Goal: Task Accomplishment & Management: Use online tool/utility

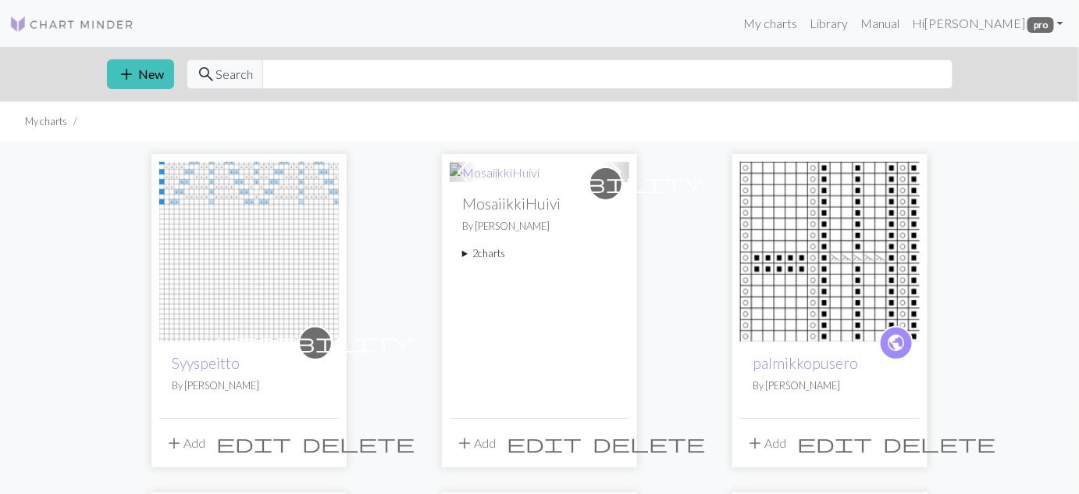
click at [783, 230] on img at bounding box center [830, 252] width 180 height 180
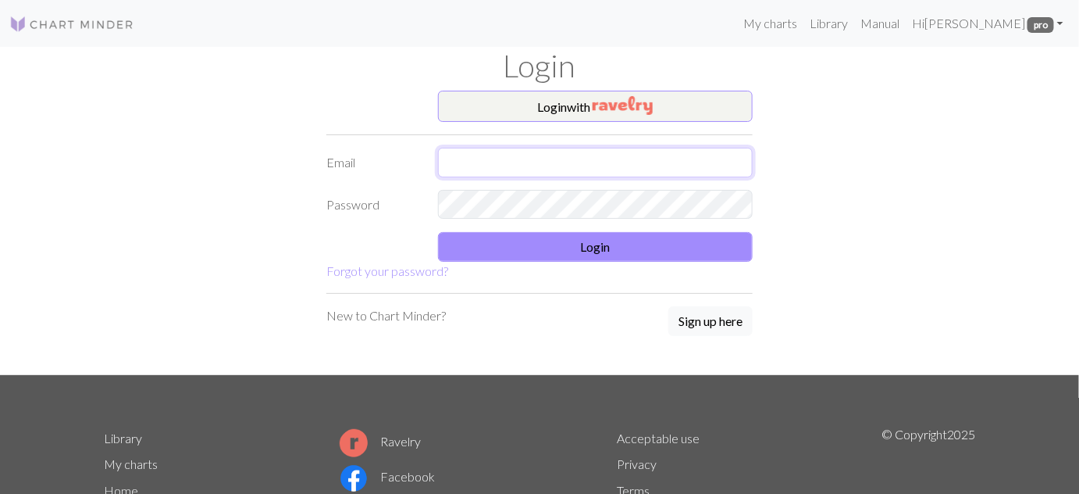
type input "[EMAIL_ADDRESS][DOMAIN_NAME]"
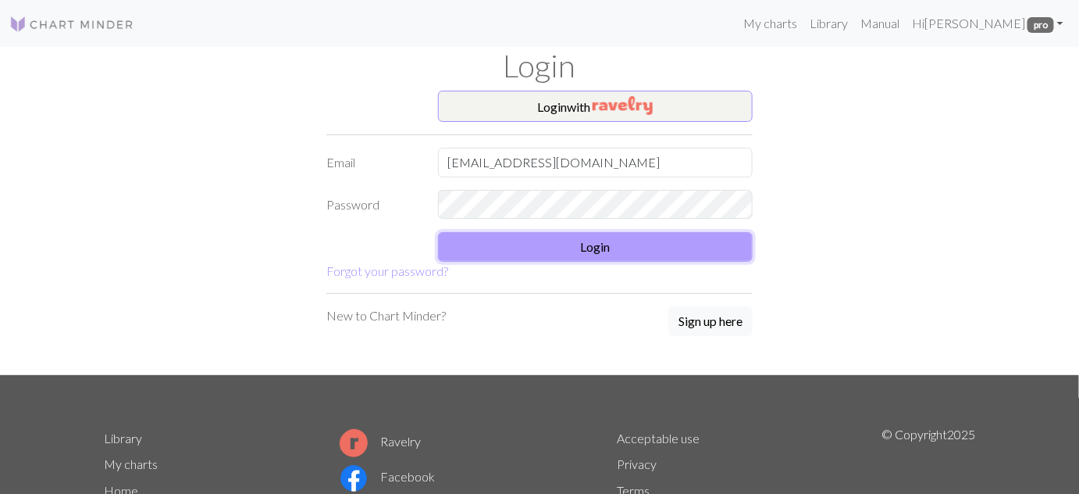
click at [634, 248] on button "Login" at bounding box center [596, 247] width 316 height 30
type input "[EMAIL_ADDRESS][DOMAIN_NAME]"
click at [586, 249] on button "Login" at bounding box center [596, 247] width 316 height 30
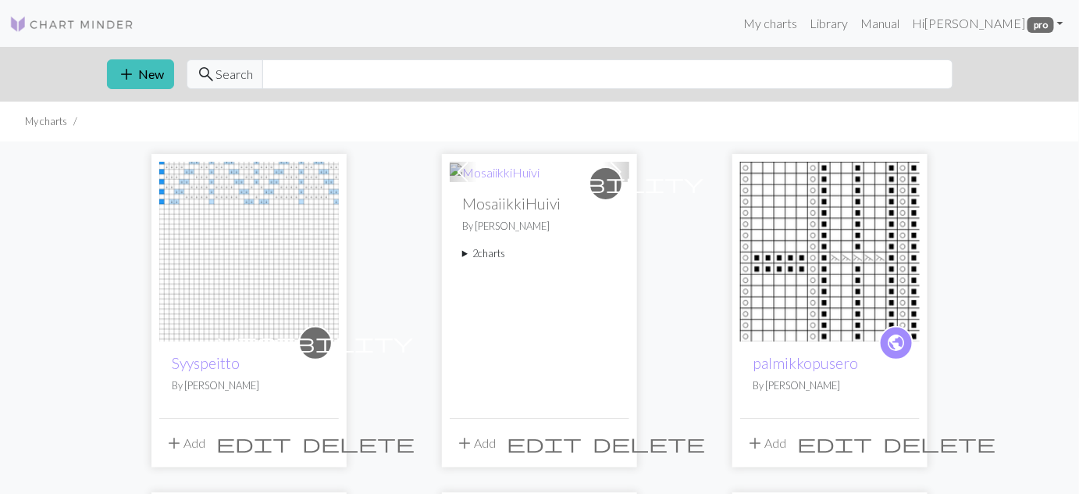
click at [822, 247] on img at bounding box center [830, 252] width 180 height 180
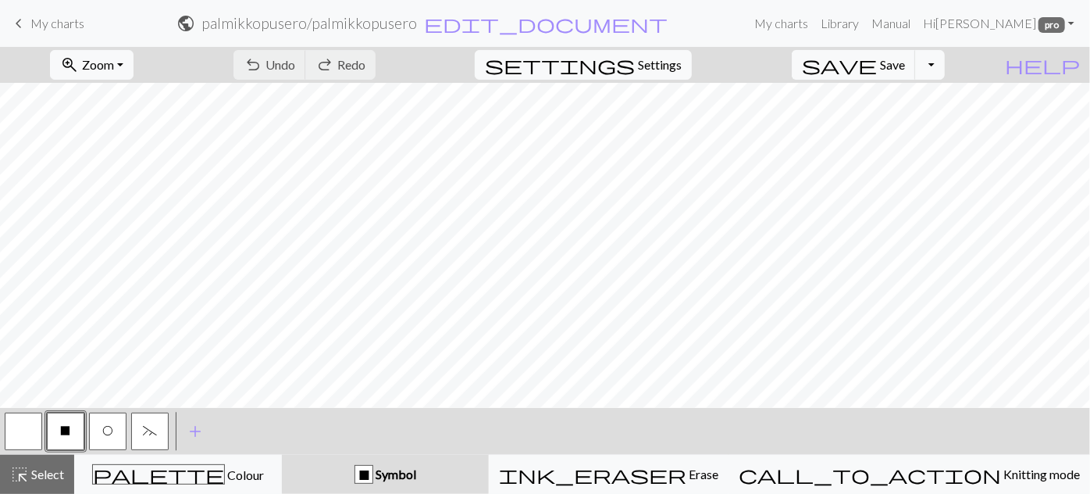
click at [20, 20] on span "keyboard_arrow_left" at bounding box center [18, 23] width 19 height 22
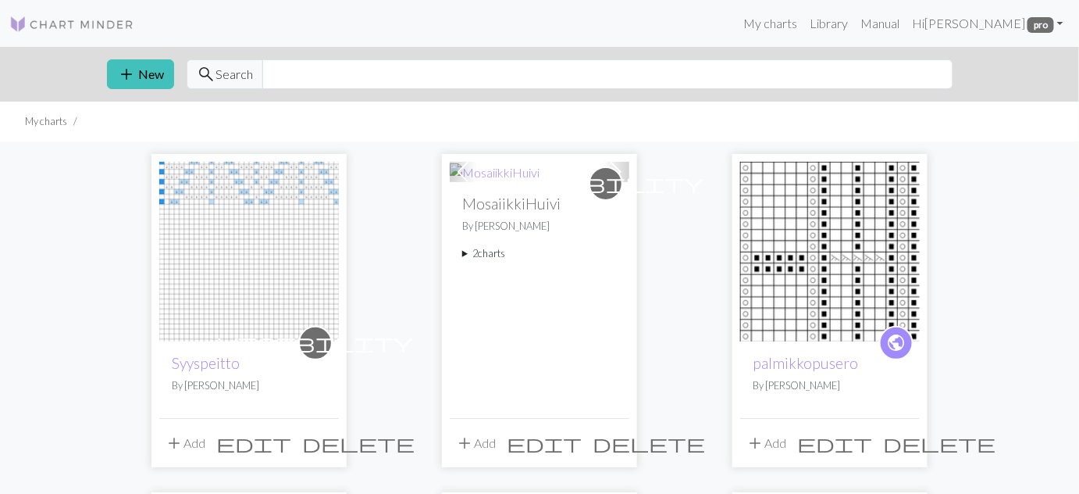
click at [487, 257] on summary "2 charts" at bounding box center [539, 253] width 155 height 15
click at [501, 301] on li "MosaiikkiHuivi delete" at bounding box center [539, 290] width 155 height 44
click at [504, 291] on link "MosaiikkiHuivi" at bounding box center [507, 289] width 62 height 15
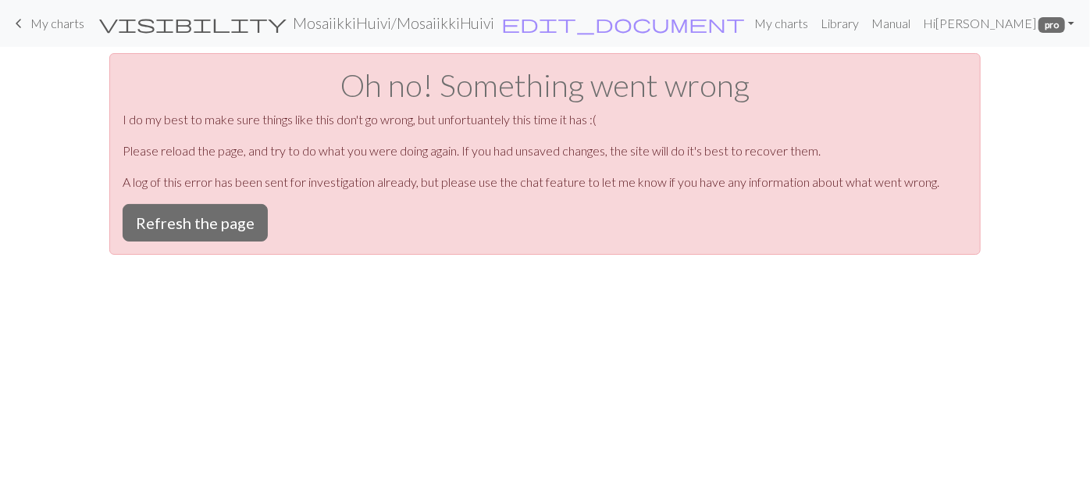
drag, startPoint x: 1084, startPoint y: 167, endPoint x: 1089, endPoint y: 223, distance: 55.7
click at [52, 28] on span "My charts" at bounding box center [57, 23] width 54 height 15
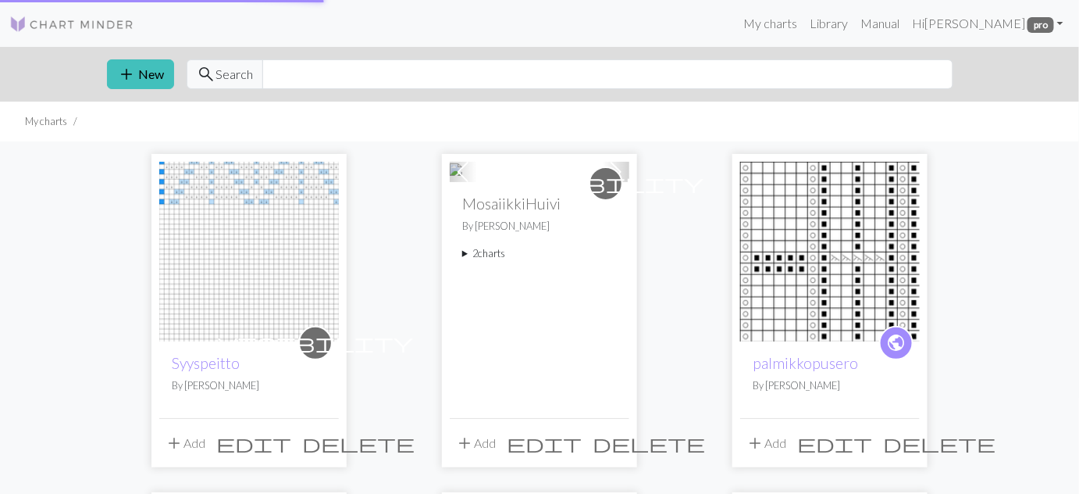
click at [23, 23] on img at bounding box center [71, 24] width 125 height 19
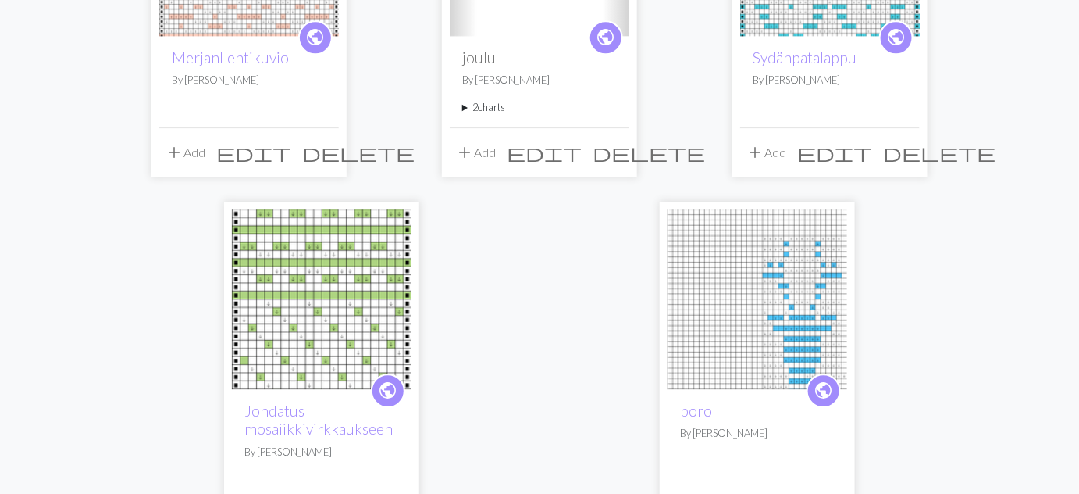
scroll to position [1349, 0]
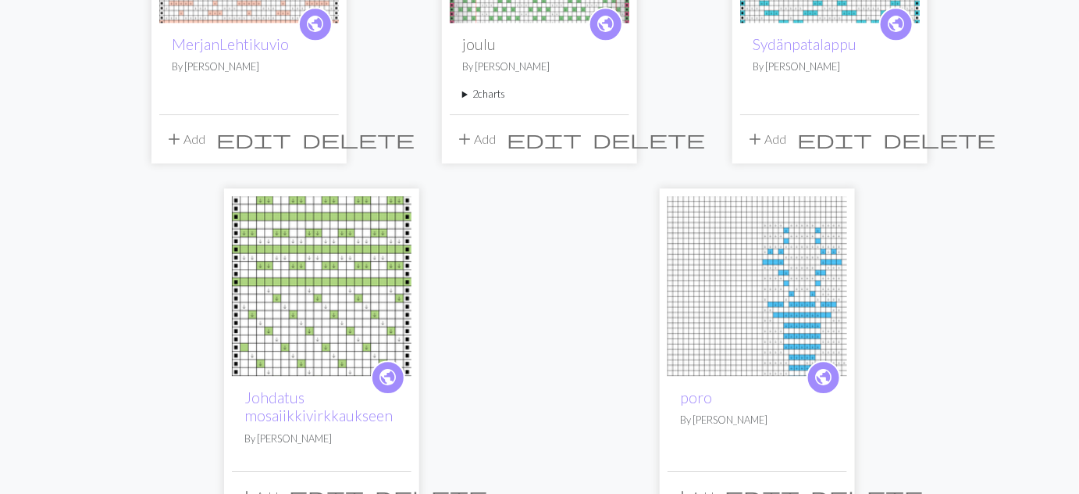
click at [323, 297] on img at bounding box center [322, 286] width 180 height 180
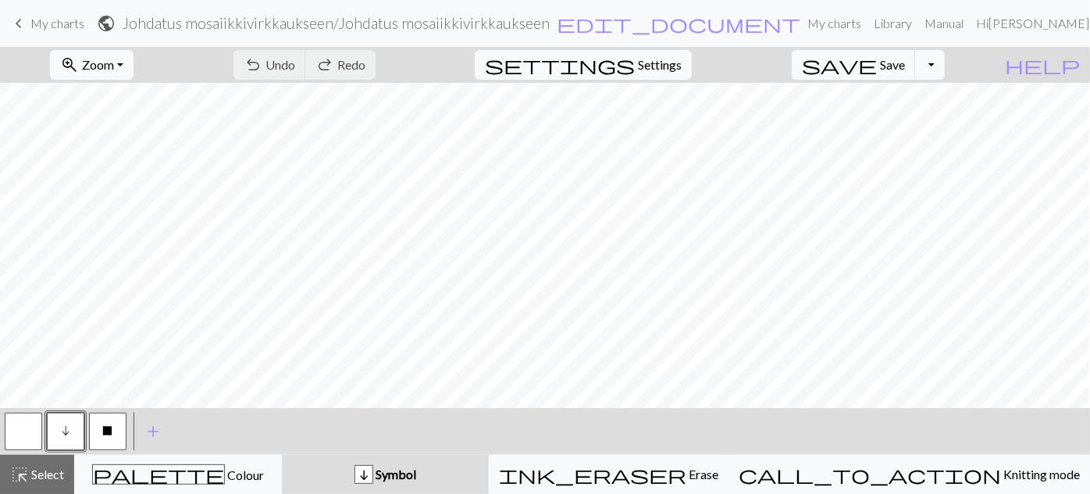
click at [15, 24] on span "keyboard_arrow_left" at bounding box center [18, 23] width 19 height 22
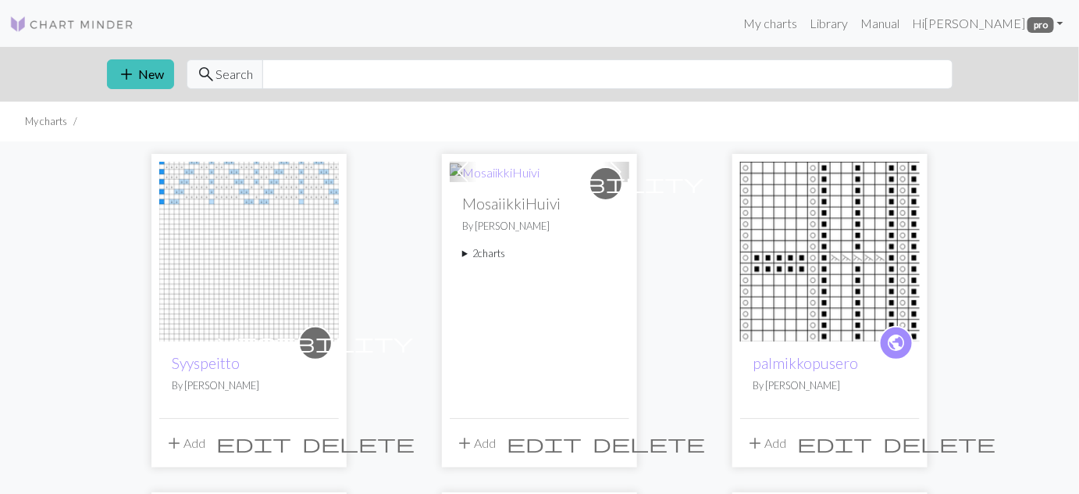
click at [251, 202] on img at bounding box center [249, 252] width 180 height 180
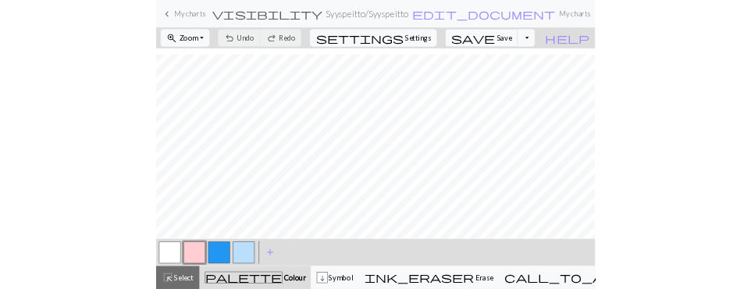
scroll to position [520, 0]
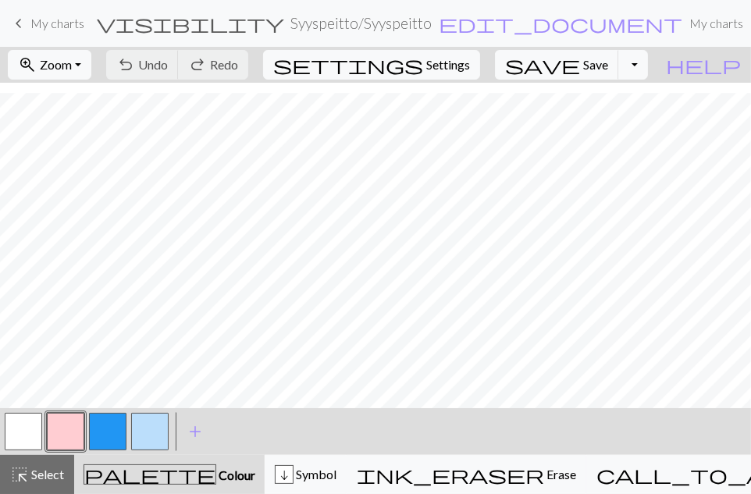
click at [166, 444] on button "button" at bounding box center [149, 431] width 37 height 37
click at [155, 435] on button "button" at bounding box center [149, 431] width 37 height 37
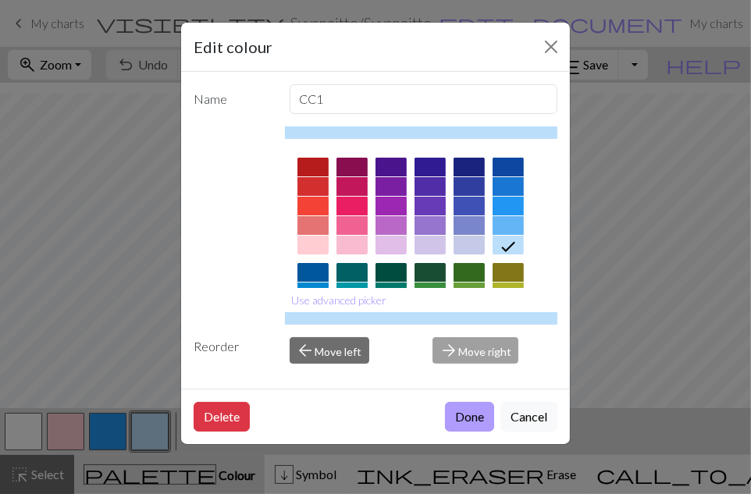
click at [469, 417] on button "Done" at bounding box center [469, 417] width 49 height 30
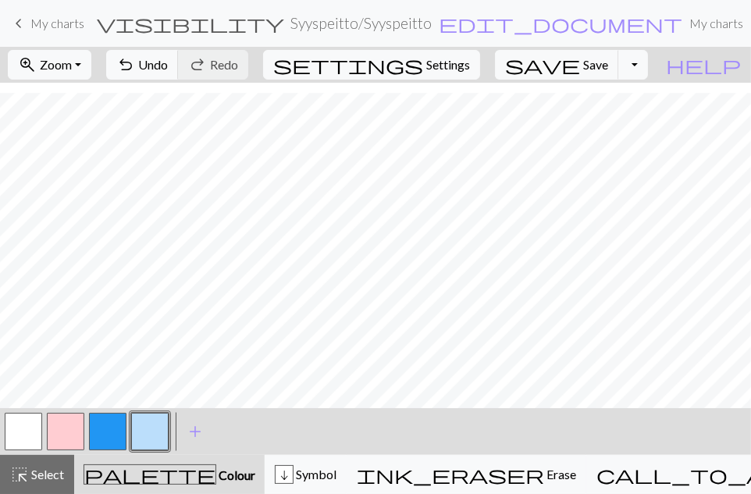
click at [19, 436] on button "button" at bounding box center [23, 431] width 37 height 37
click at [21, 430] on button "button" at bounding box center [23, 431] width 37 height 37
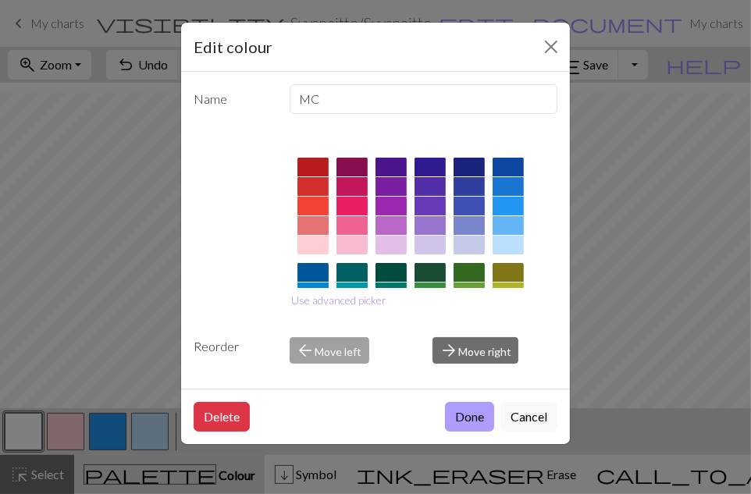
click at [475, 426] on button "Done" at bounding box center [469, 417] width 49 height 30
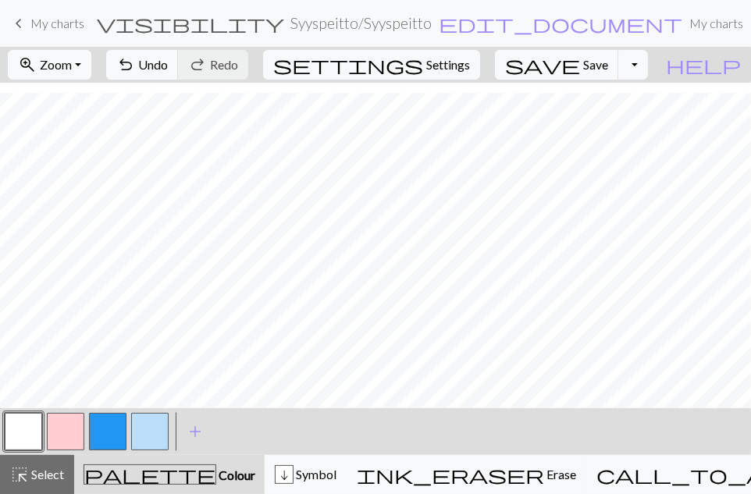
click at [107, 445] on button "button" at bounding box center [107, 431] width 37 height 37
click at [30, 419] on button "button" at bounding box center [23, 431] width 37 height 37
click at [23, 438] on button "button" at bounding box center [23, 431] width 37 height 37
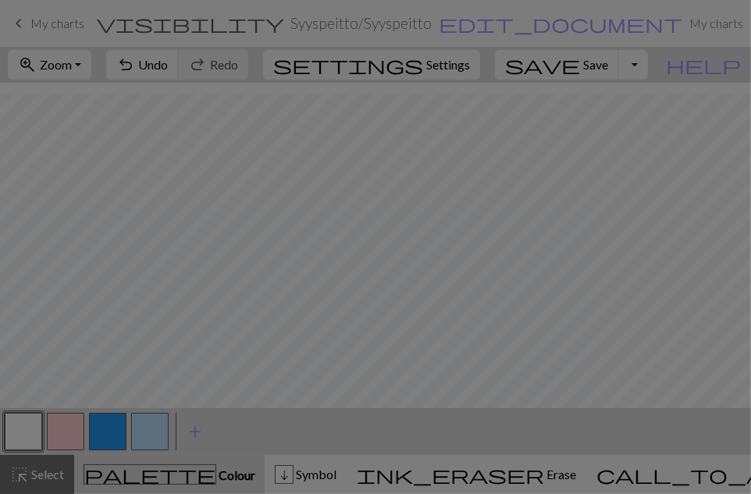
click at [23, 438] on div "Edit colour Name MC Use advanced picker Reorder arrow_back Move left arrow_forw…" at bounding box center [375, 247] width 751 height 494
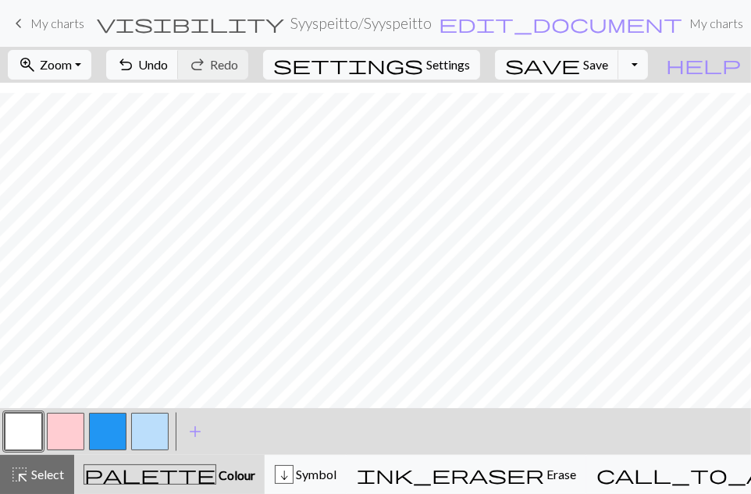
click at [19, 443] on button "button" at bounding box center [23, 431] width 37 height 37
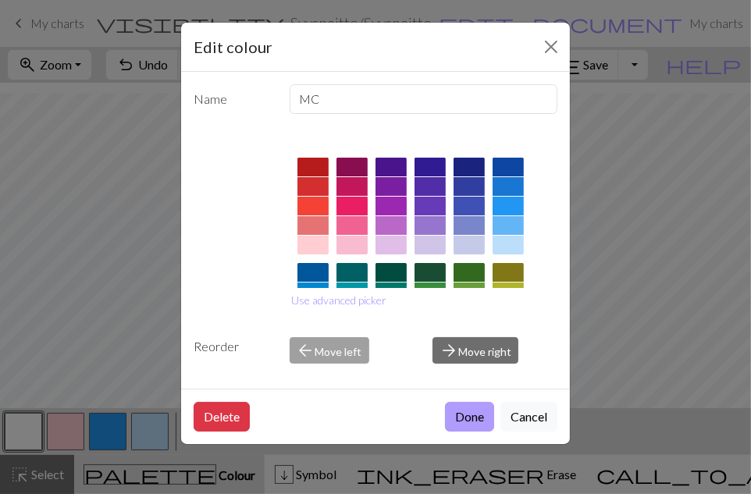
click at [485, 418] on button "Done" at bounding box center [469, 417] width 49 height 30
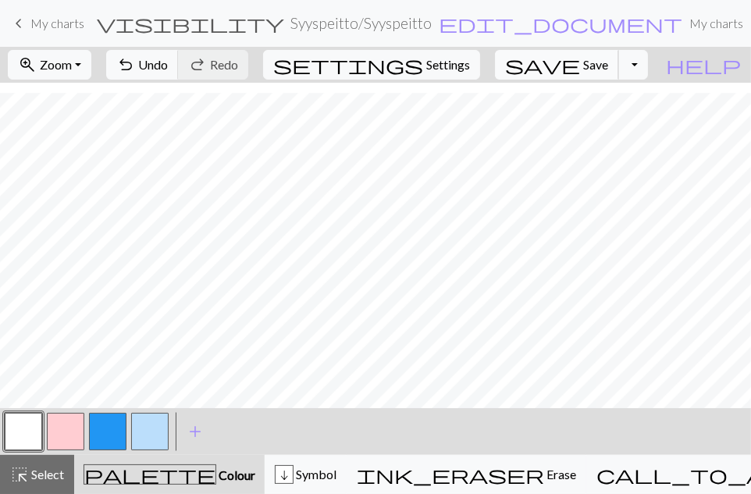
click at [608, 62] on span "Save" at bounding box center [595, 64] width 25 height 15
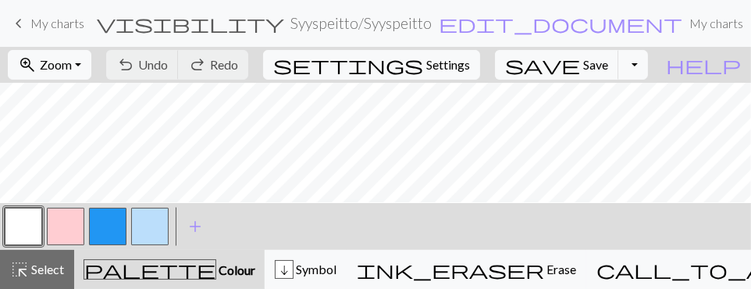
scroll to position [0, 0]
click at [470, 71] on span "Settings" at bounding box center [448, 64] width 44 height 19
select select "aran"
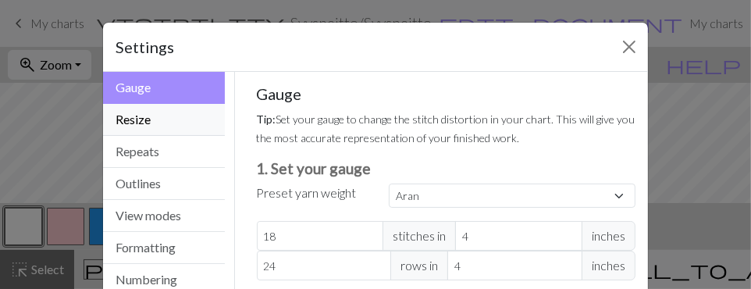
click at [142, 119] on button "Resize" at bounding box center [164, 120] width 122 height 32
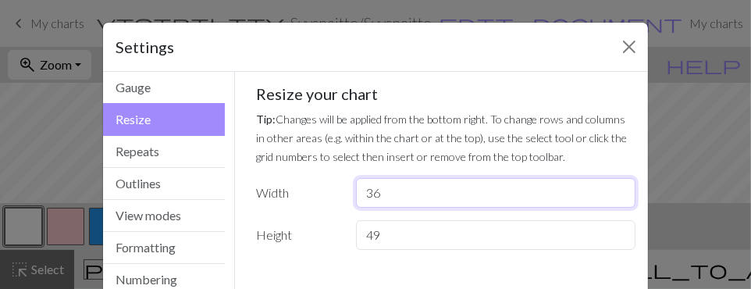
drag, startPoint x: 410, startPoint y: 188, endPoint x: 298, endPoint y: 215, distance: 115.5
click at [298, 215] on div "Resize your chart Tip: Changes will be applied from the bottom right. To change…" at bounding box center [447, 167] width 380 height 166
type input "39"
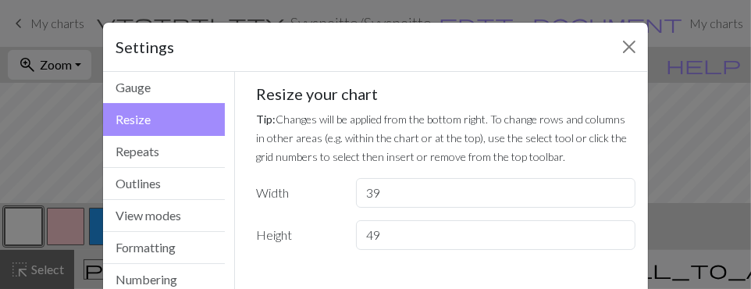
click at [422, 274] on div "Gauge Tip: Set your gauge to change the stitch distortion in your chart. This w…" at bounding box center [446, 183] width 423 height 223
click at [625, 46] on button "Close" at bounding box center [629, 46] width 25 height 25
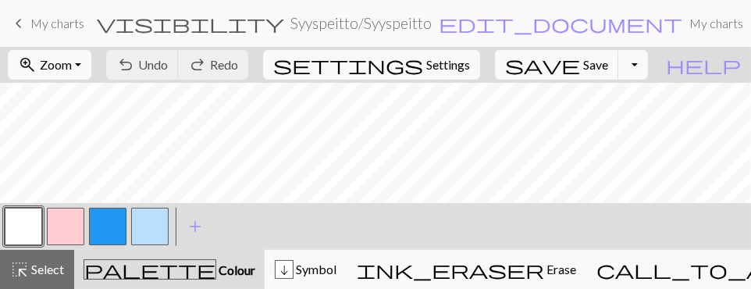
click at [480, 243] on div "< > add Add a colour" at bounding box center [375, 226] width 751 height 47
click at [470, 66] on span "Settings" at bounding box center [448, 64] width 44 height 19
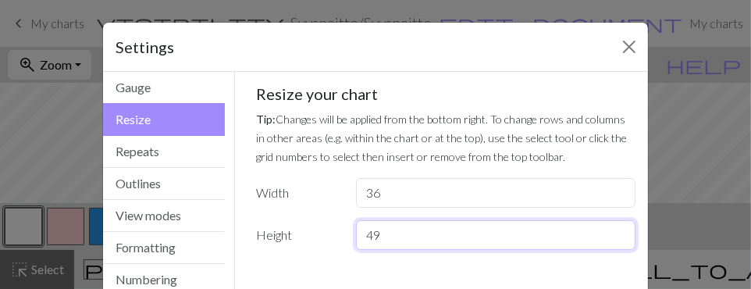
drag, startPoint x: 385, startPoint y: 240, endPoint x: 323, endPoint y: 244, distance: 62.6
click at [323, 244] on div "Height 49" at bounding box center [447, 235] width 398 height 30
type input "45"
click at [574, 52] on div "Settings" at bounding box center [375, 47] width 545 height 49
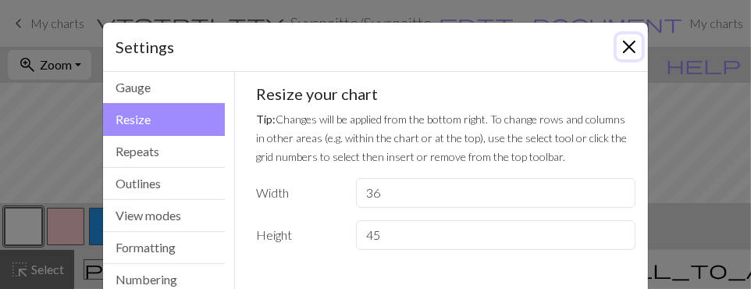
click at [620, 52] on button "Close" at bounding box center [629, 46] width 25 height 25
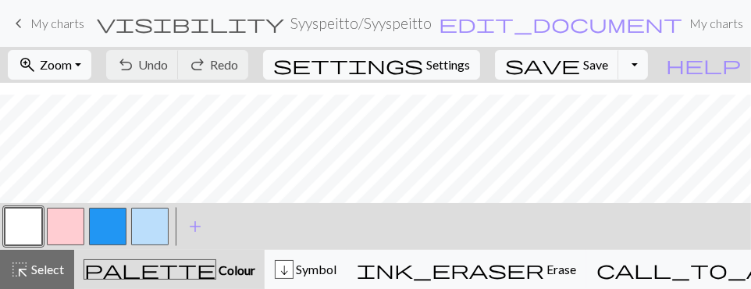
scroll to position [316, 0]
click at [463, 60] on span "Settings" at bounding box center [448, 64] width 44 height 19
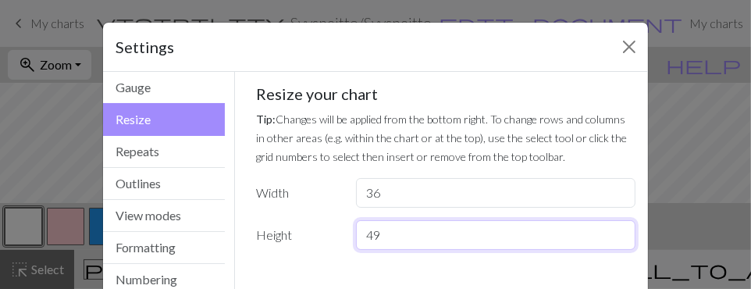
drag, startPoint x: 422, startPoint y: 223, endPoint x: 298, endPoint y: 268, distance: 131.4
click at [298, 268] on div "Gauge Tip: Set your gauge to change the stitch distortion in your chart. This w…" at bounding box center [446, 173] width 405 height 203
type input "45"
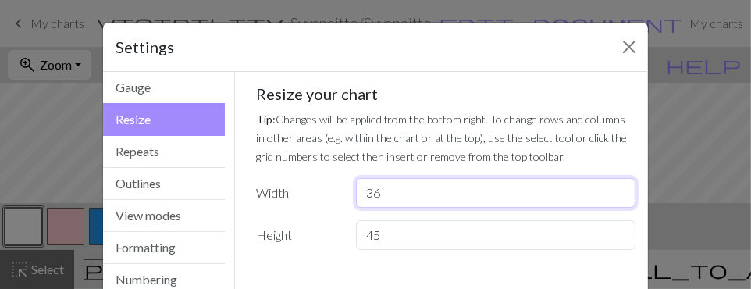
click at [395, 198] on input "36" at bounding box center [496, 193] width 280 height 30
drag, startPoint x: 395, startPoint y: 198, endPoint x: 323, endPoint y: 203, distance: 72.8
click at [323, 203] on div "Width 36" at bounding box center [447, 193] width 398 height 30
type input "39"
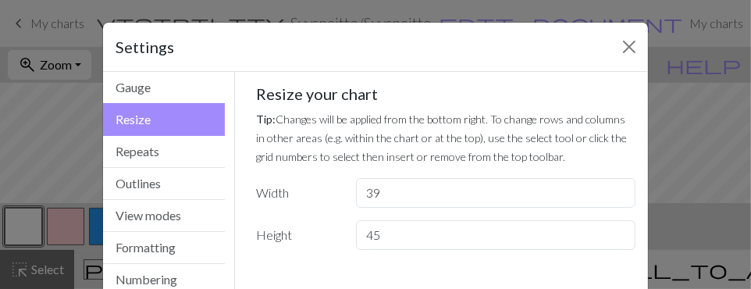
click at [323, 203] on label "Width" at bounding box center [297, 193] width 99 height 30
drag, startPoint x: 525, startPoint y: 53, endPoint x: 519, endPoint y: -55, distance: 108.0
click at [519, 0] on html "This website uses cookies to ensure you get the best experience on our website.…" at bounding box center [375, 144] width 751 height 289
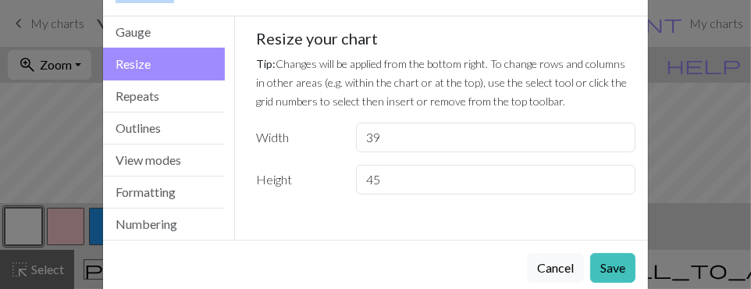
scroll to position [81, 0]
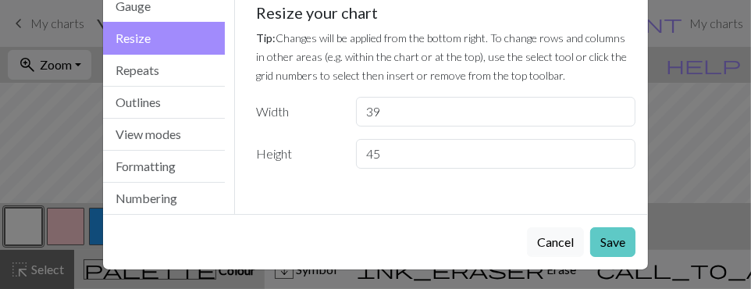
click at [611, 242] on button "Save" at bounding box center [612, 242] width 45 height 30
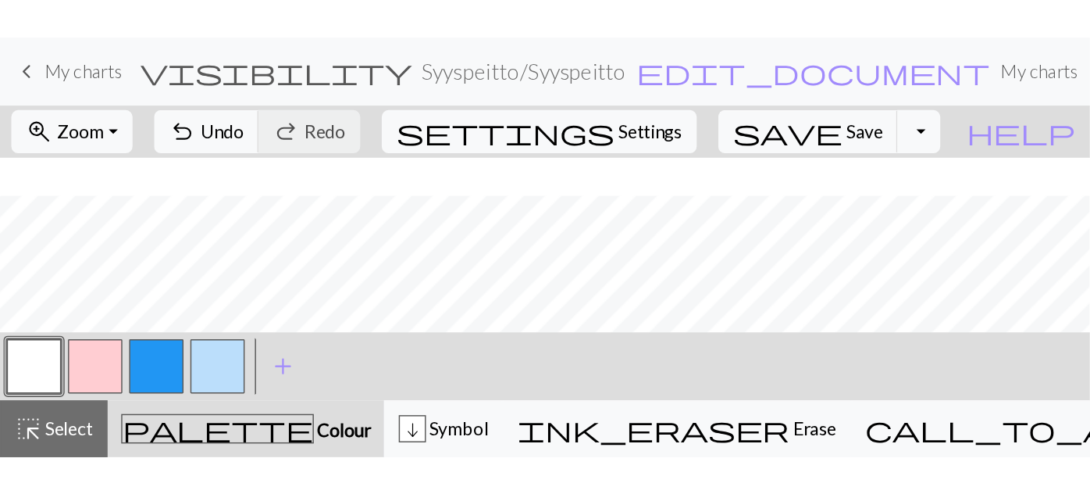
scroll to position [662, 0]
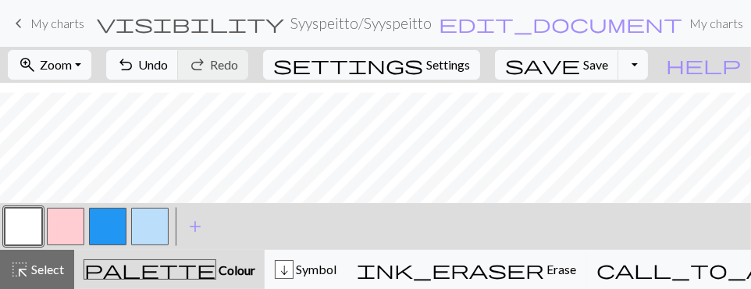
click at [145, 228] on button "button" at bounding box center [149, 226] width 37 height 37
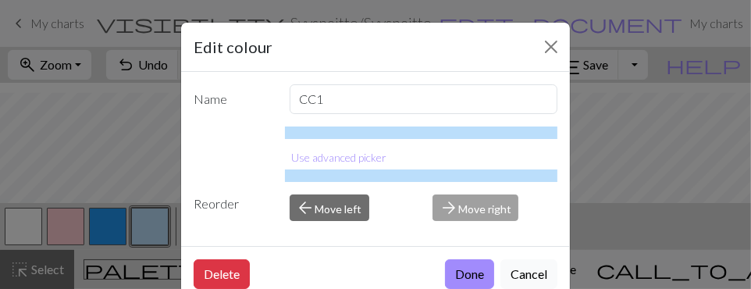
click at [522, 272] on button "Cancel" at bounding box center [529, 274] width 57 height 30
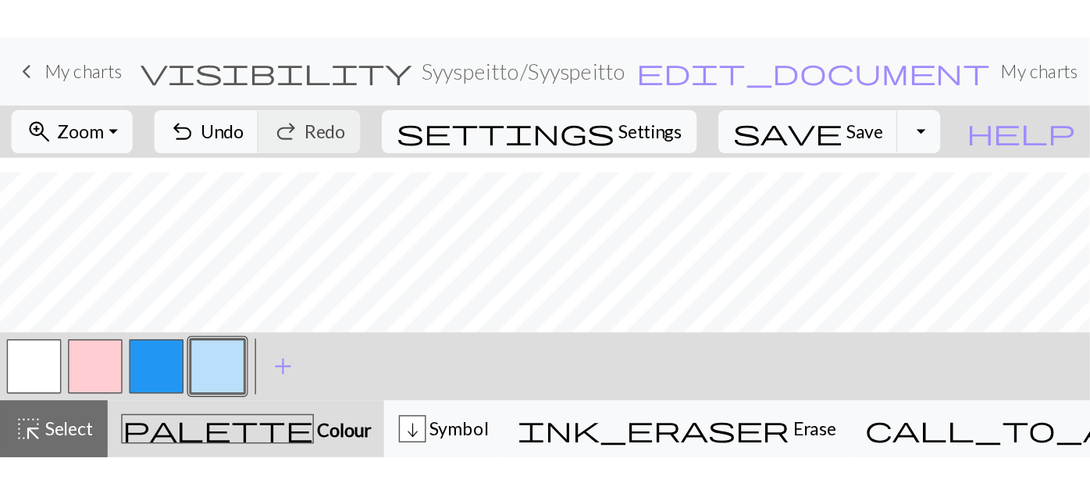
scroll to position [447, 0]
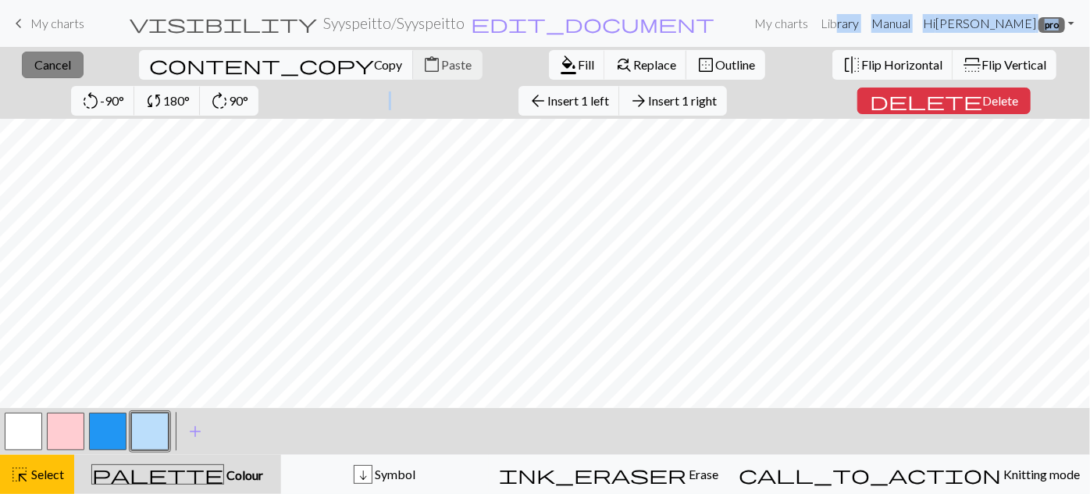
click at [37, 64] on span "Cancel" at bounding box center [52, 64] width 37 height 15
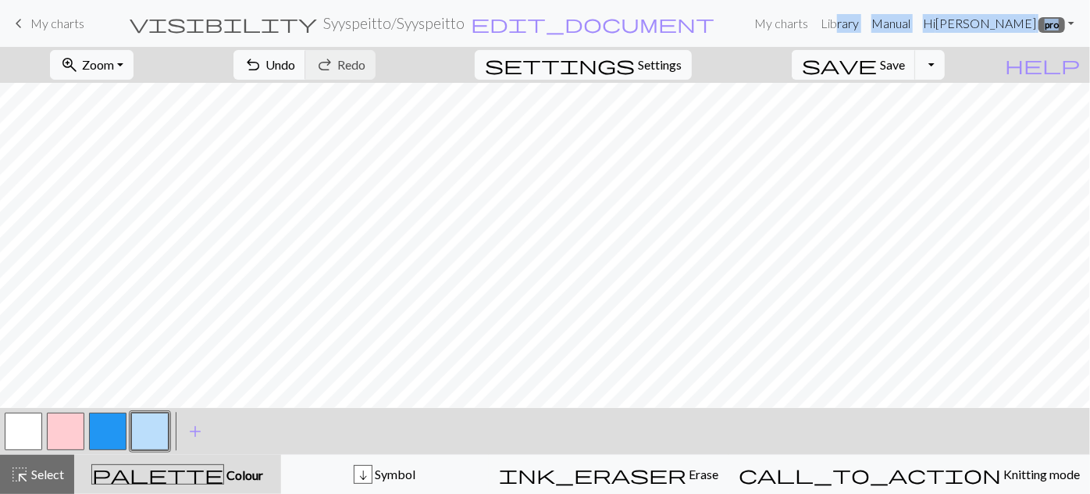
click at [20, 434] on button "button" at bounding box center [23, 430] width 37 height 37
click at [17, 429] on button "button" at bounding box center [23, 430] width 37 height 37
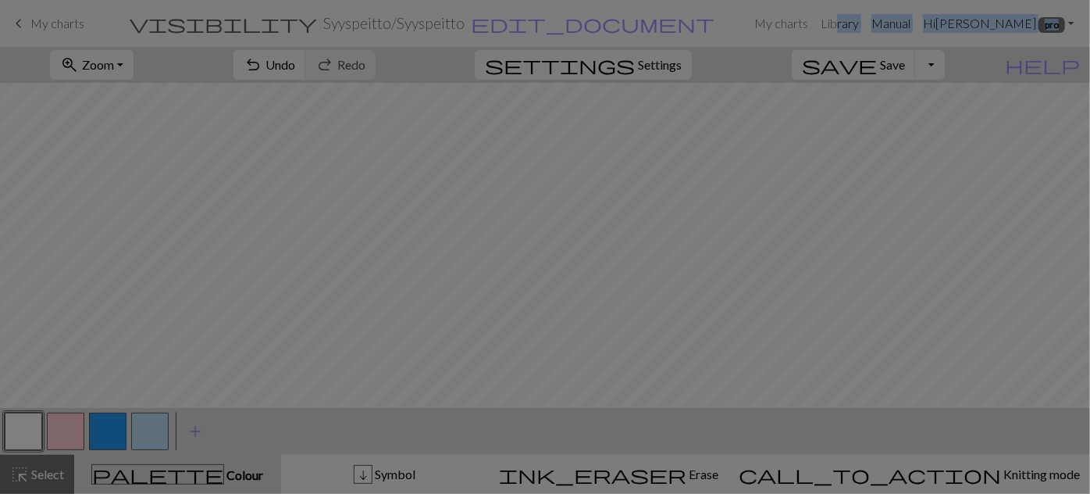
click at [17, 429] on div "Edit colour Name MC Use advanced picker Reorder arrow_back Move left arrow_forw…" at bounding box center [545, 247] width 1090 height 494
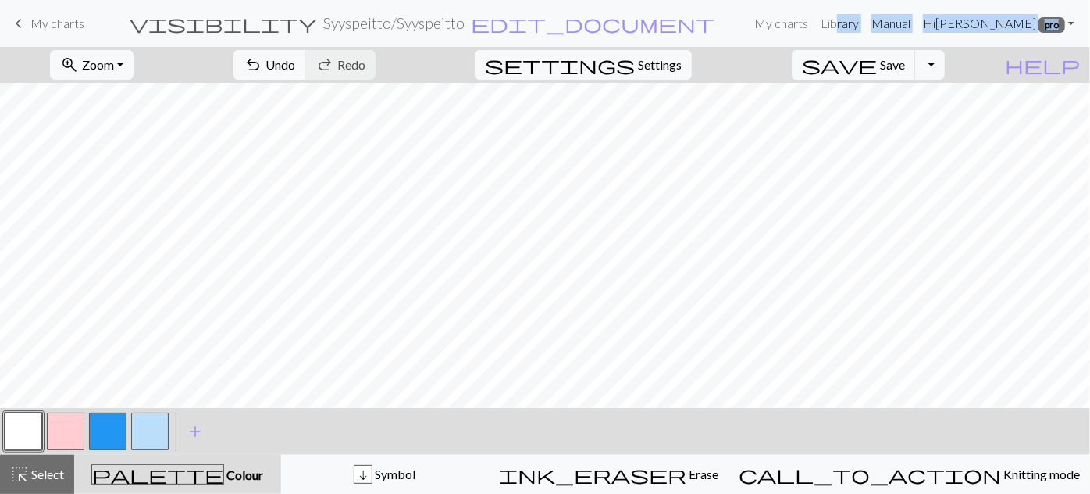
click at [17, 429] on button "button" at bounding box center [23, 430] width 37 height 37
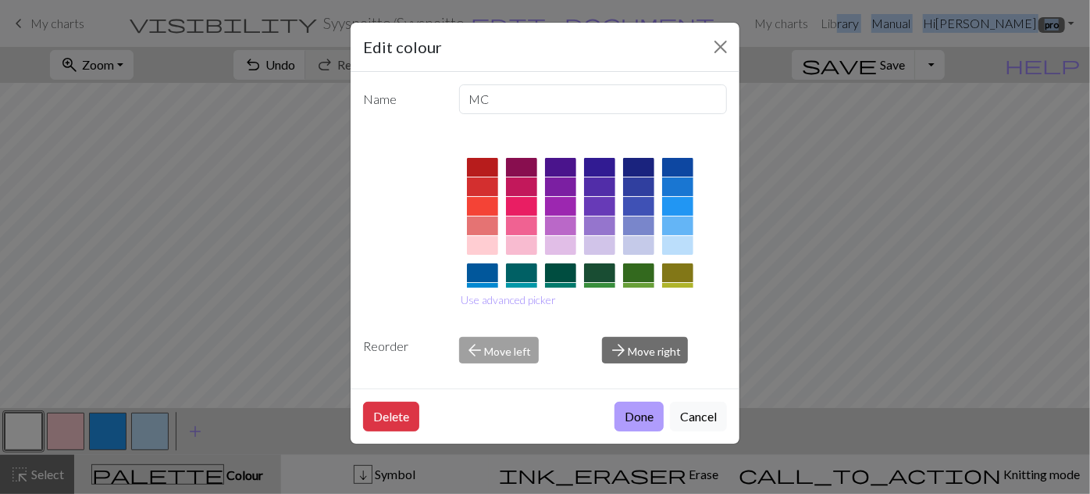
click at [644, 419] on button "Done" at bounding box center [639, 416] width 49 height 30
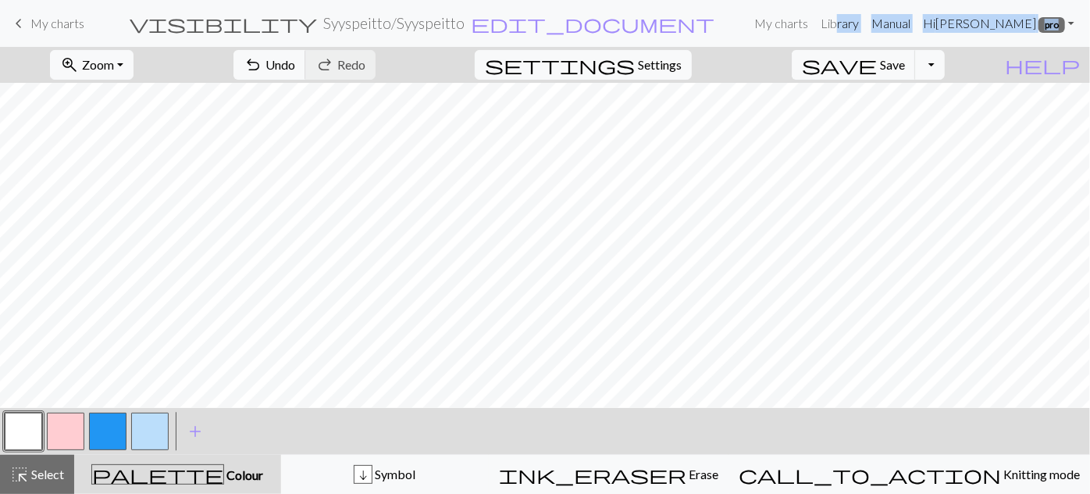
click at [109, 429] on button "button" at bounding box center [107, 430] width 37 height 37
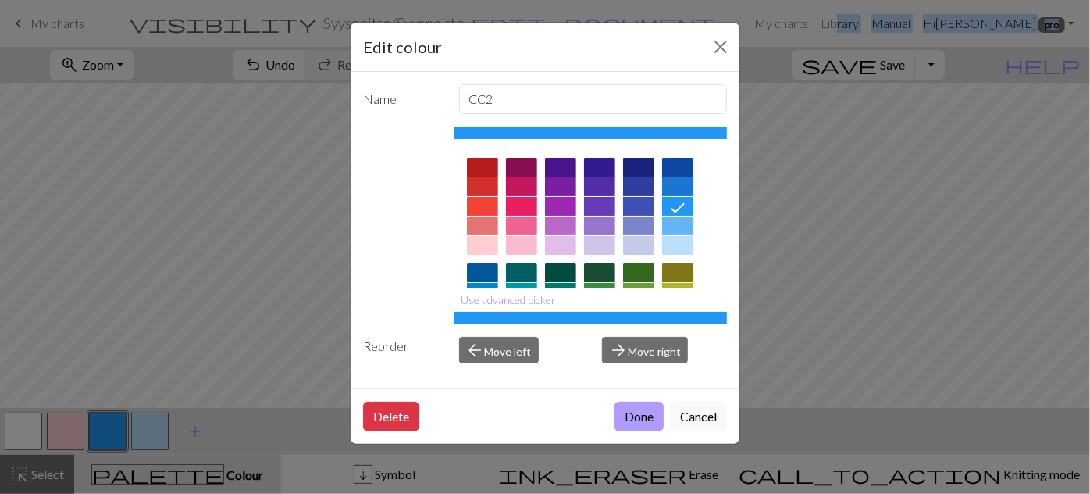
click at [636, 409] on button "Done" at bounding box center [639, 416] width 49 height 30
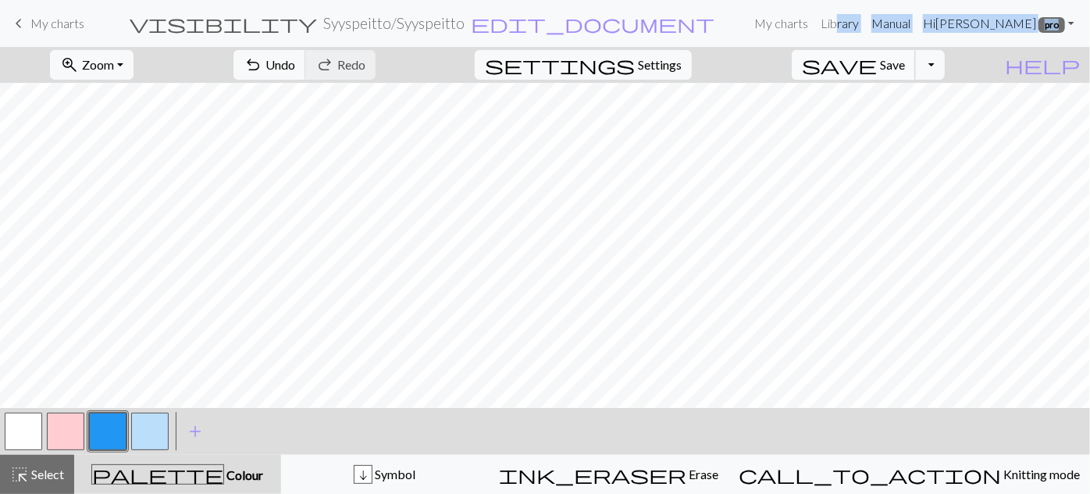
click at [905, 64] on span "Save" at bounding box center [892, 64] width 25 height 15
click at [736, 30] on form "visibility Syyspeitto / Syyspeitto edit_document Edit settings" at bounding box center [422, 23] width 651 height 30
click at [905, 66] on span "Save" at bounding box center [892, 64] width 25 height 15
